Goal: Check status: Check status

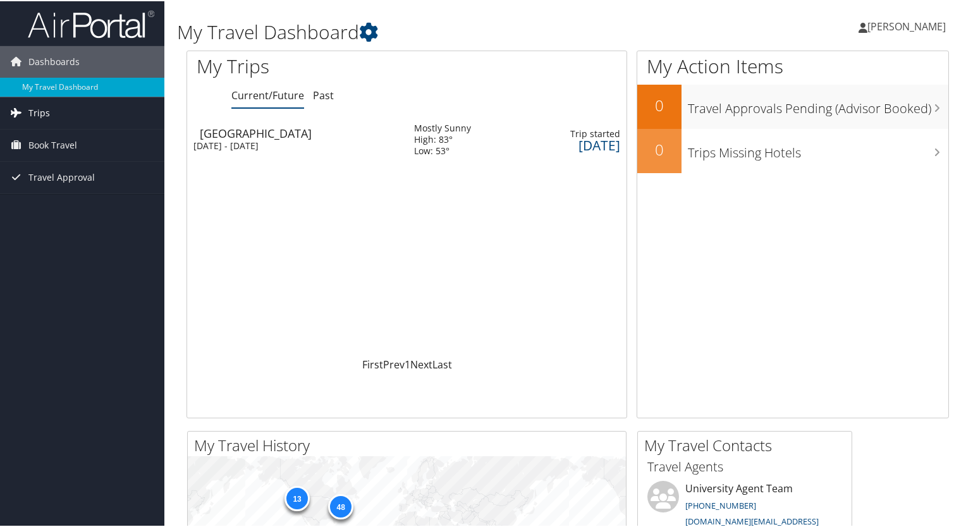
click at [40, 109] on span "Trips" at bounding box center [38, 112] width 21 height 32
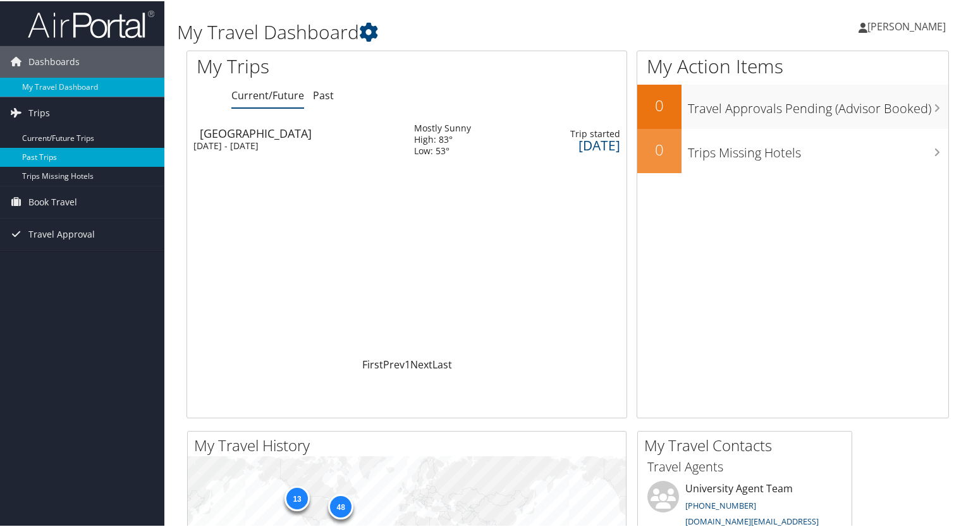
click at [42, 157] on link "Past Trips" at bounding box center [82, 156] width 164 height 19
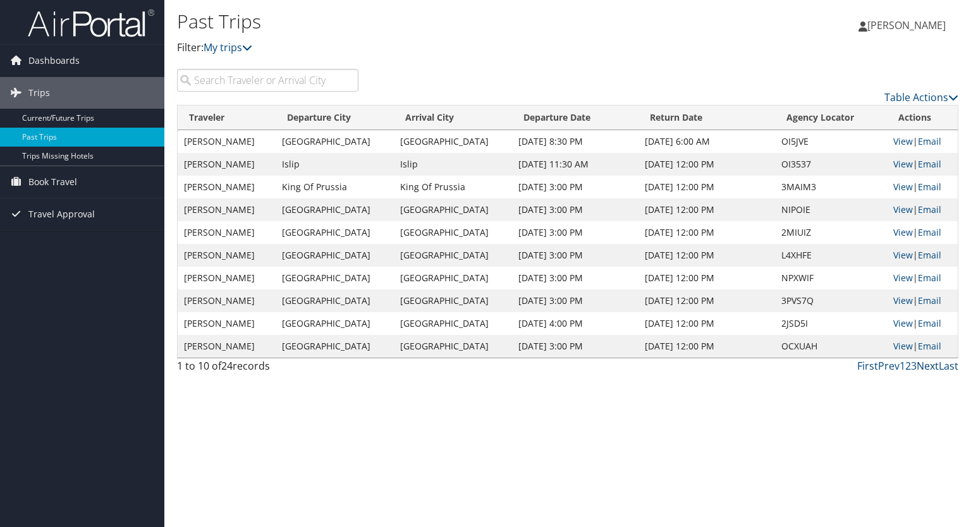
click at [932, 367] on link "Next" at bounding box center [928, 366] width 22 height 14
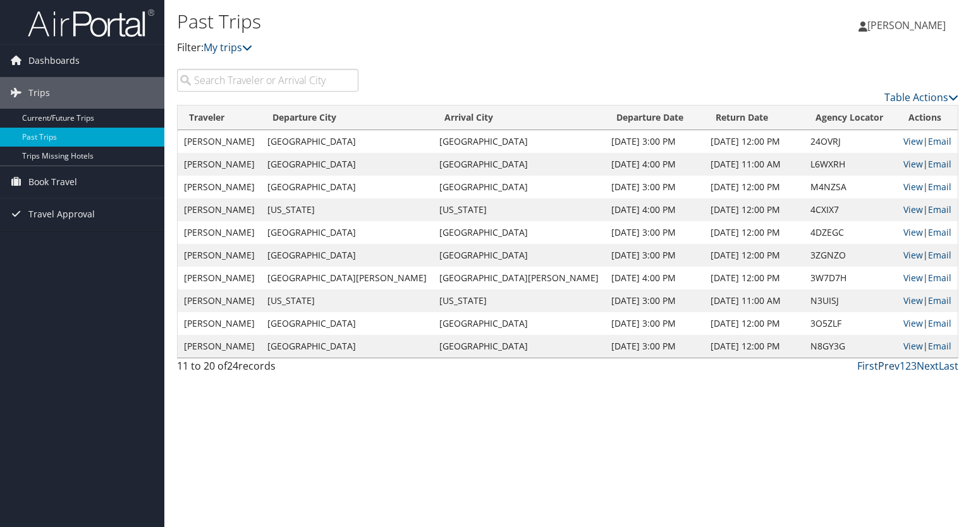
click at [888, 365] on link "Prev" at bounding box center [888, 366] width 21 height 14
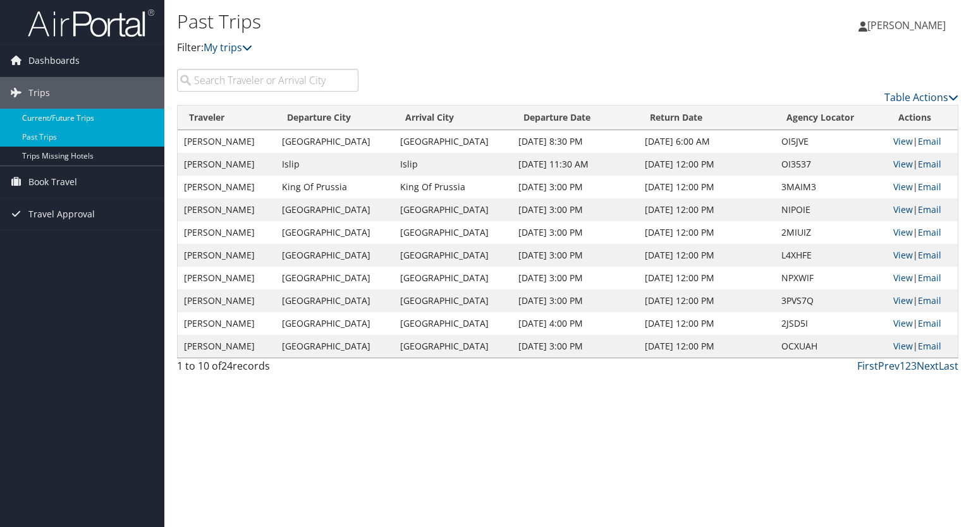
click at [46, 118] on link "Current/Future Trips" at bounding box center [82, 118] width 164 height 19
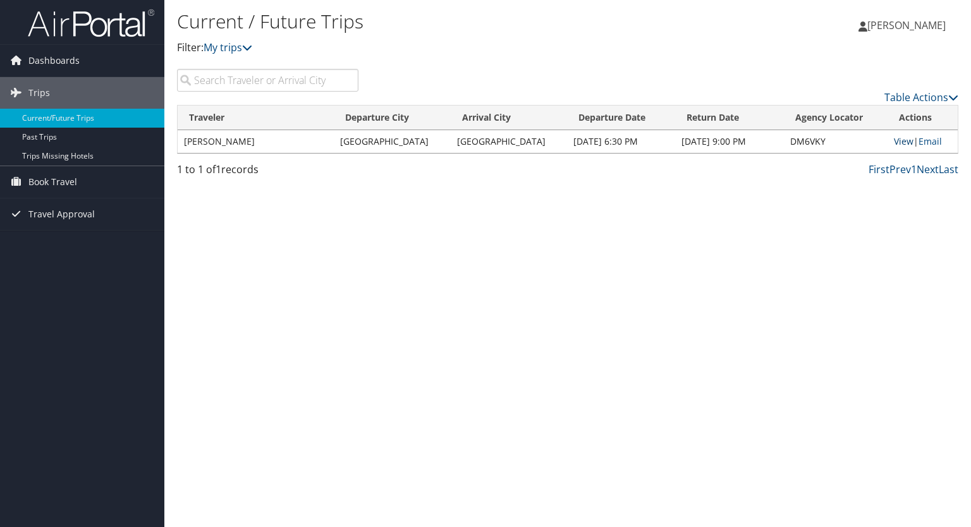
click at [898, 142] on link "View" at bounding box center [904, 141] width 20 height 12
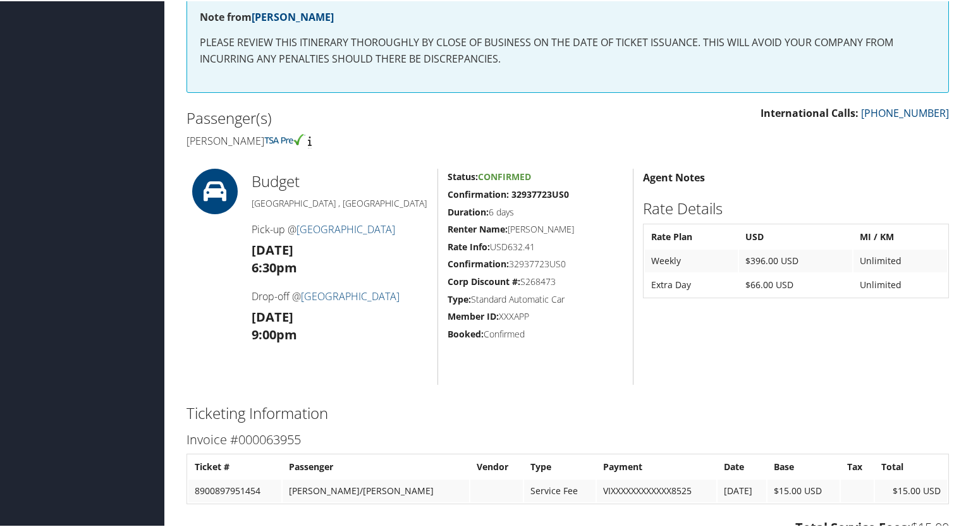
scroll to position [230, 0]
